Goal: Transaction & Acquisition: Purchase product/service

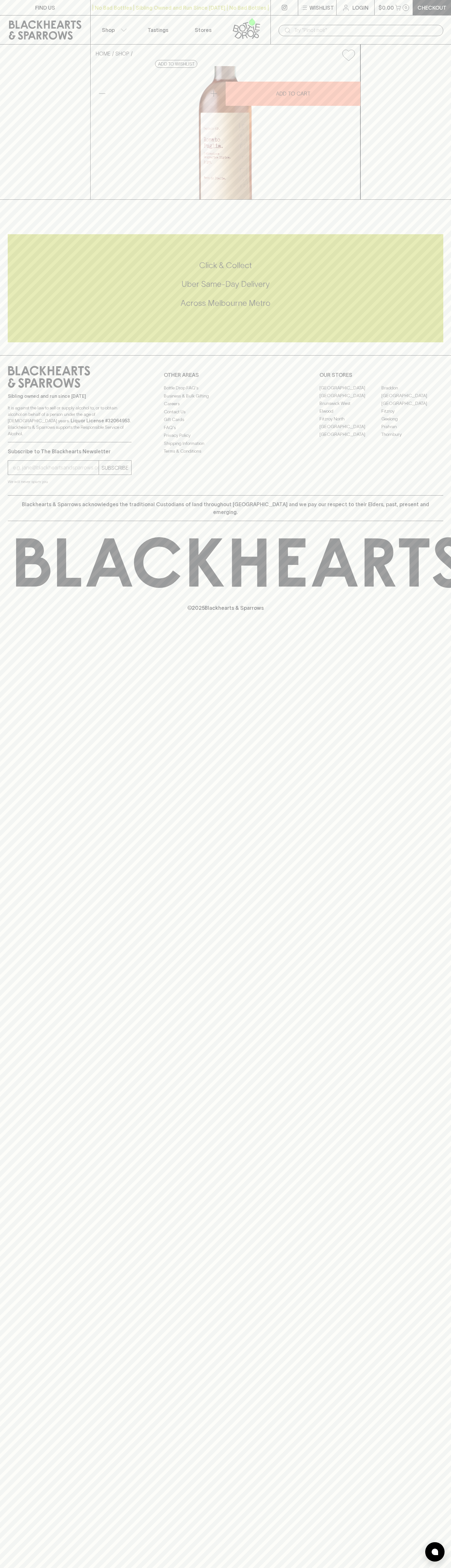
click at [142, 12] on div "| No Bad Bottles | Sibling Owned and Run Since [DATE] | No Bad Bottles | Siblin…" at bounding box center [181, 7] width 181 height 16
click at [435, 439] on div "FIND US | No Bad Bottles | Sibling Owned and Run Since [DATE] | No Bad Bottles …" at bounding box center [226, 784] width 451 height 1568
click at [90, 1567] on html "FIND US | No Bad Bottles | Sibling Owned and Run Since [DATE] | No Bad Bottles …" at bounding box center [226, 784] width 451 height 1568
click at [7, 752] on div "FIND US | No Bad Bottles | Sibling Owned and Run Since 2006 | No Bad Bottles | …" at bounding box center [226, 784] width 451 height 1568
